Goal: Navigation & Orientation: Find specific page/section

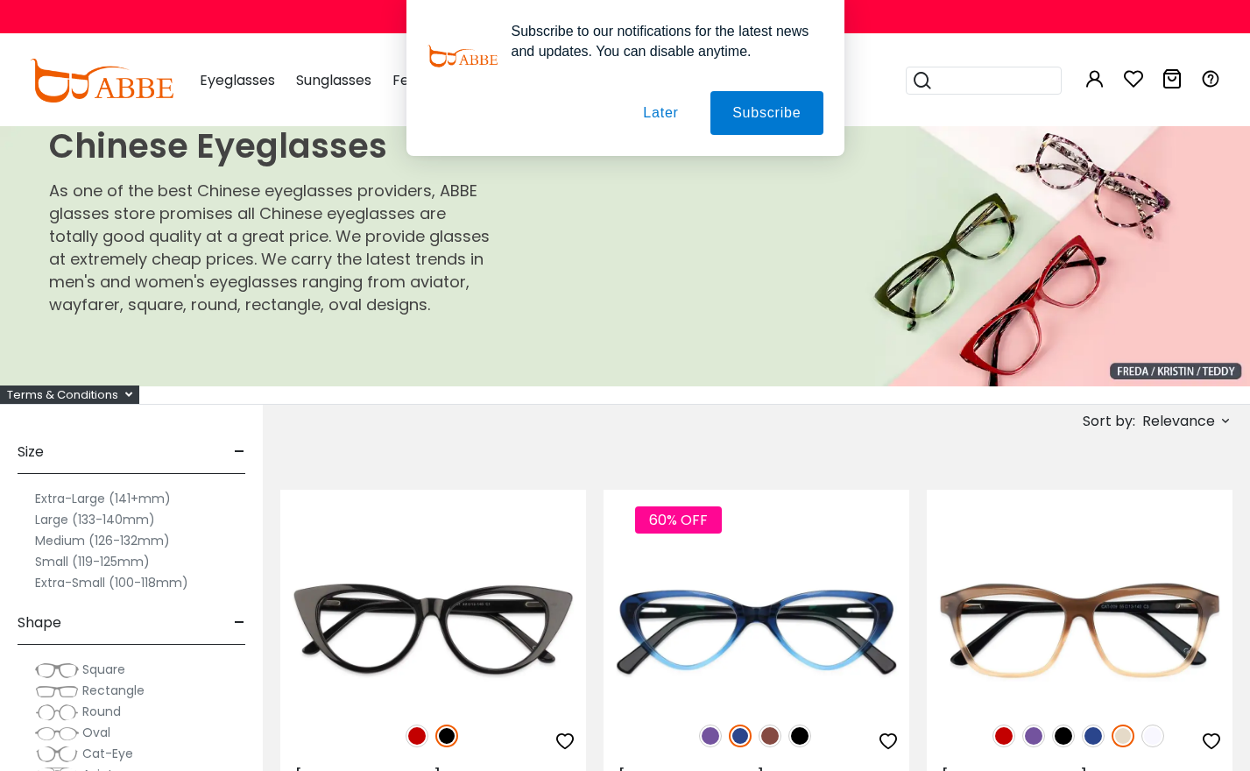
click at [667, 117] on button "Later" at bounding box center [660, 113] width 79 height 44
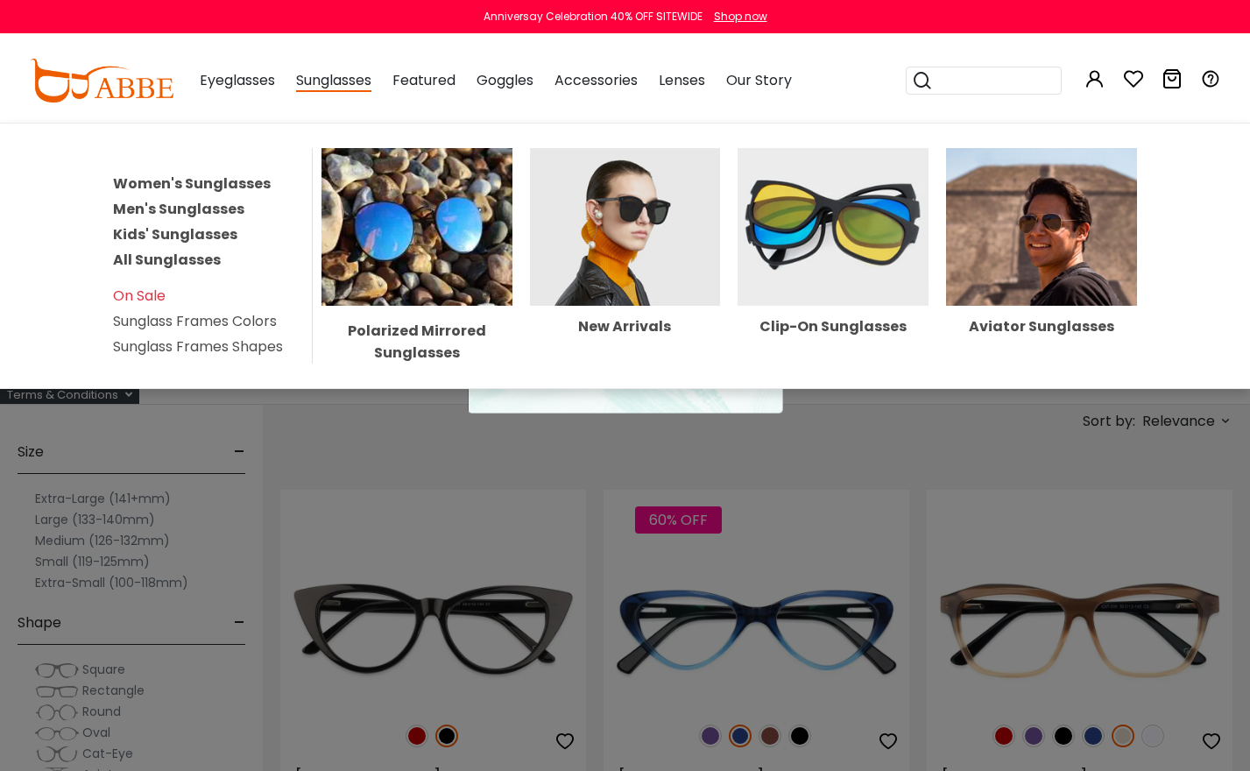
click at [338, 88] on span "Sunglasses" at bounding box center [333, 81] width 75 height 22
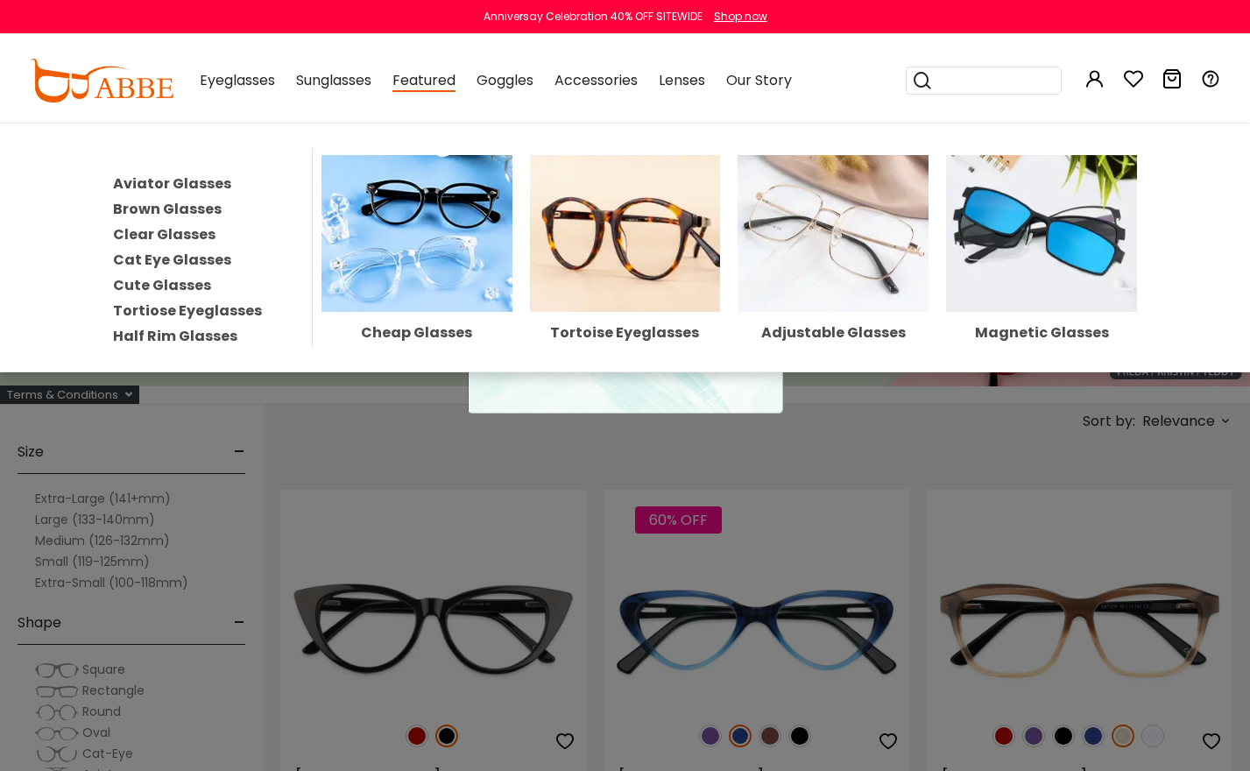
click at [185, 185] on link "Aviator Glasses" at bounding box center [172, 183] width 118 height 20
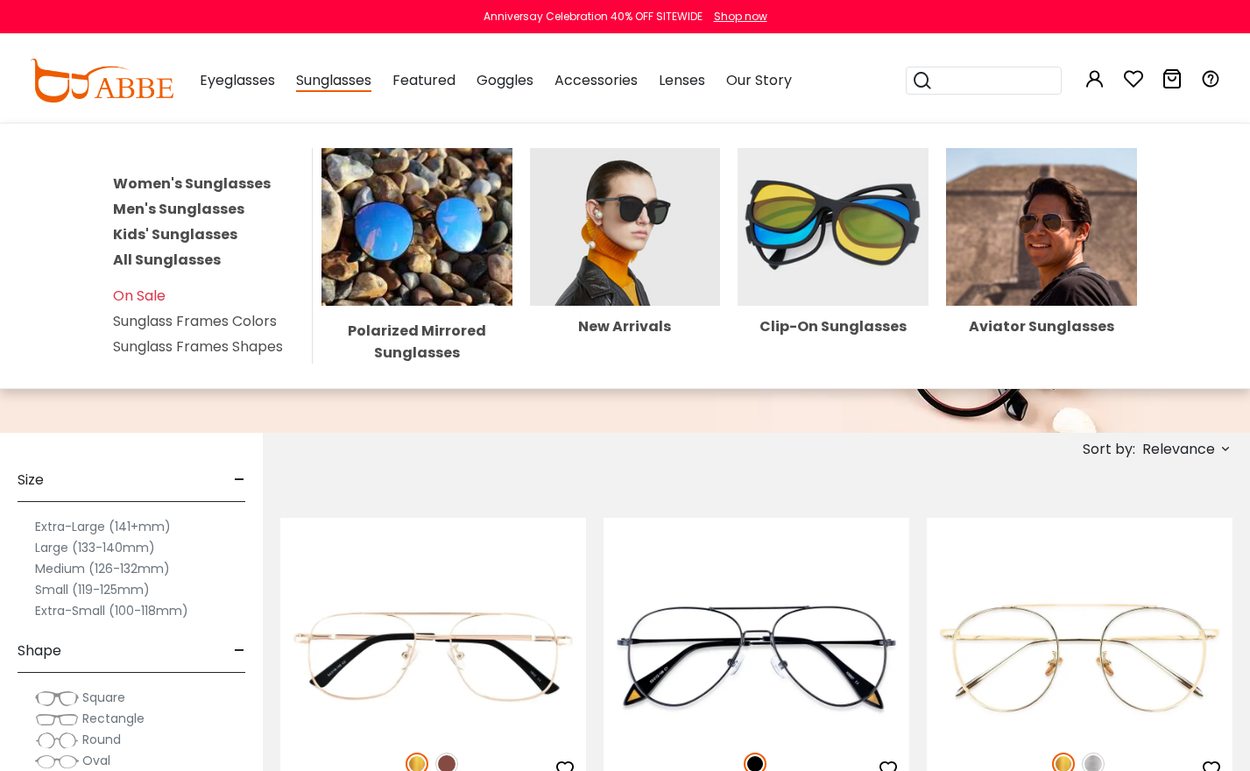
click at [337, 90] on span "Sunglasses" at bounding box center [333, 81] width 75 height 22
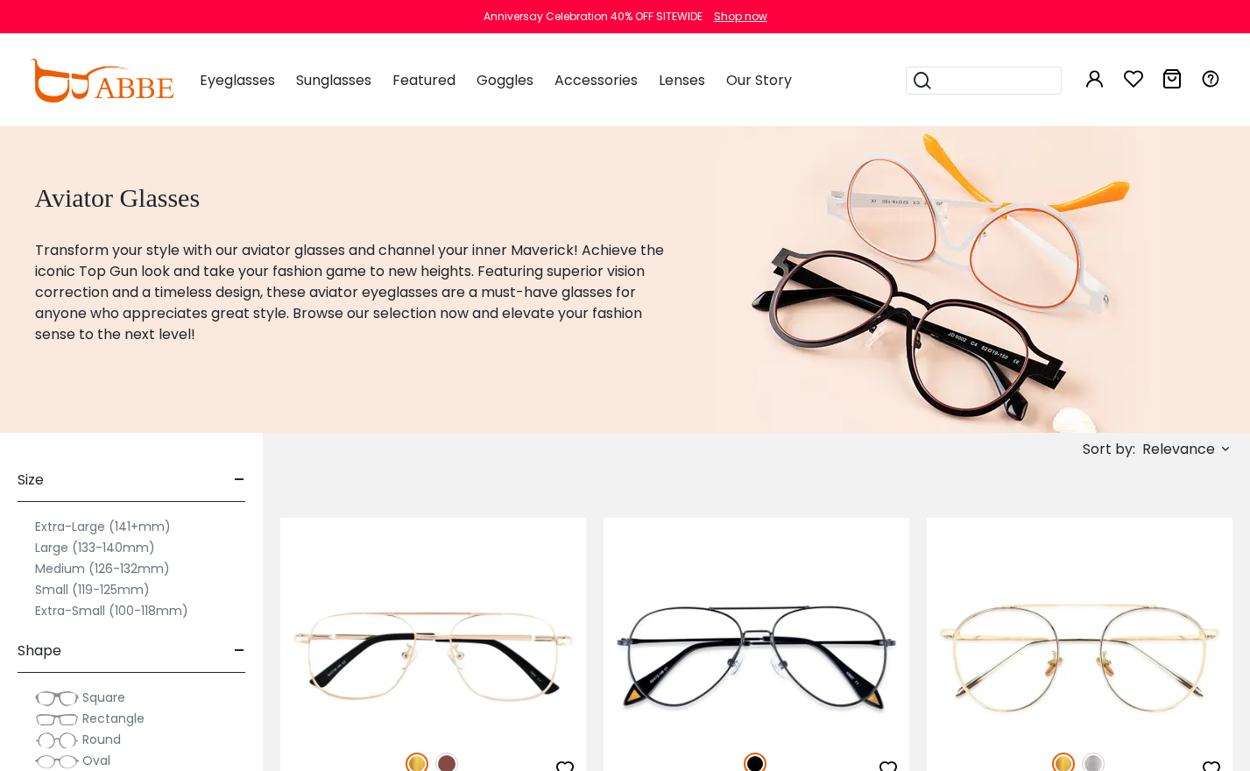
click at [336, 84] on span "Sunglasses" at bounding box center [333, 80] width 75 height 20
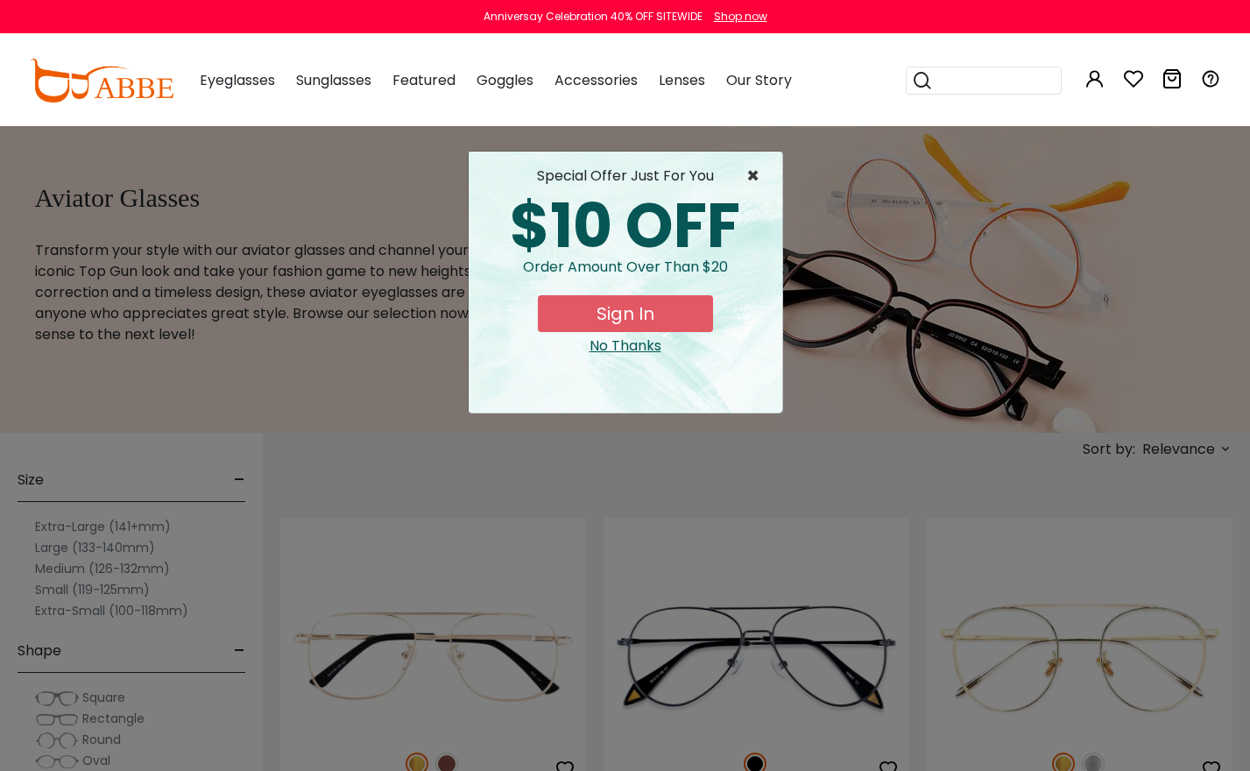
click at [747, 180] on span "×" at bounding box center [757, 176] width 22 height 21
